Goal: Go to known website: Access a specific website the user already knows

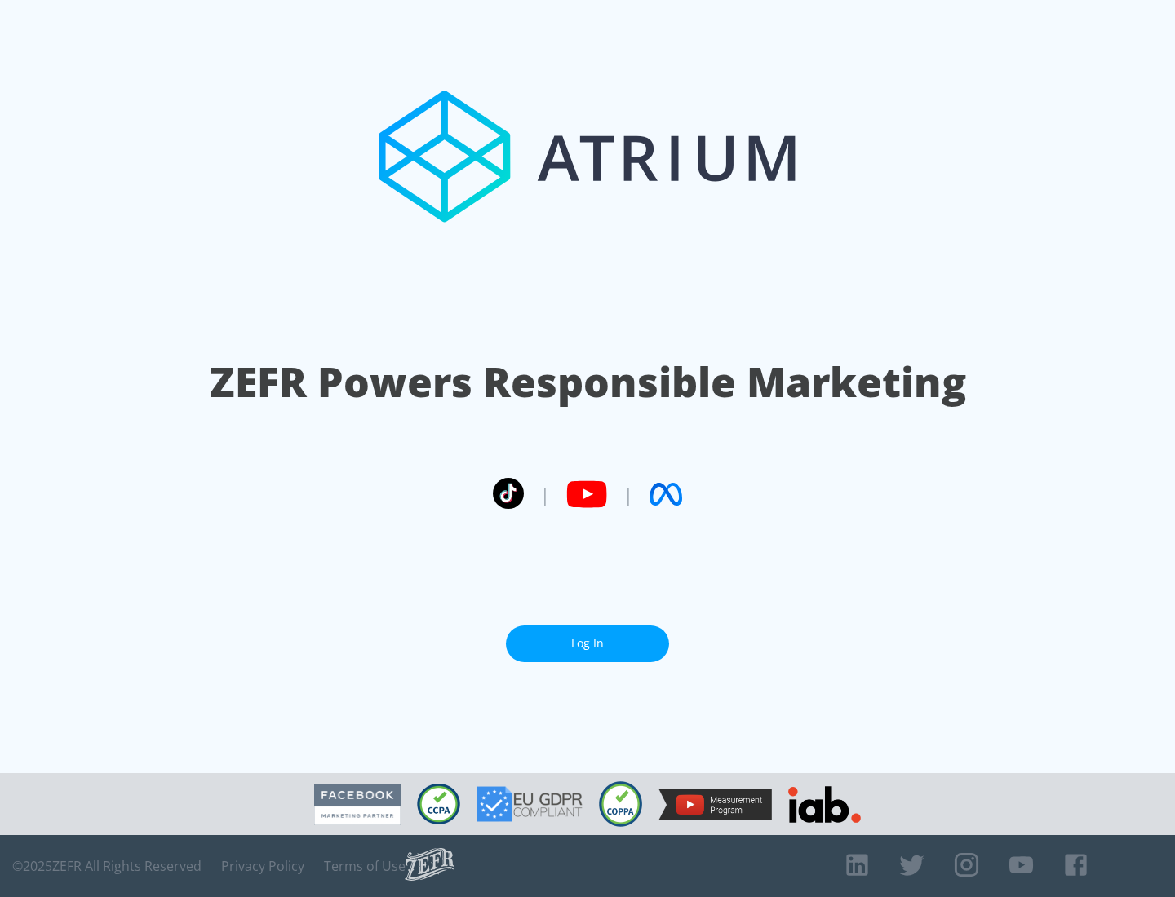
click at [587, 637] on link "Log In" at bounding box center [587, 644] width 163 height 37
